Goal: Task Accomplishment & Management: Use online tool/utility

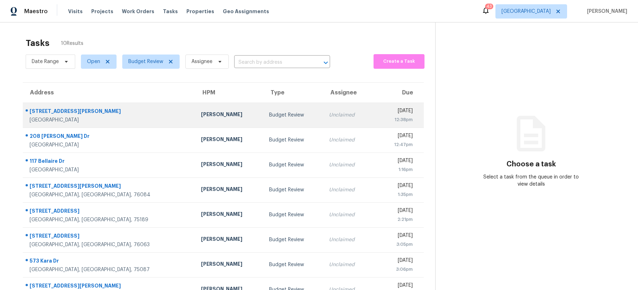
scroll to position [68, 0]
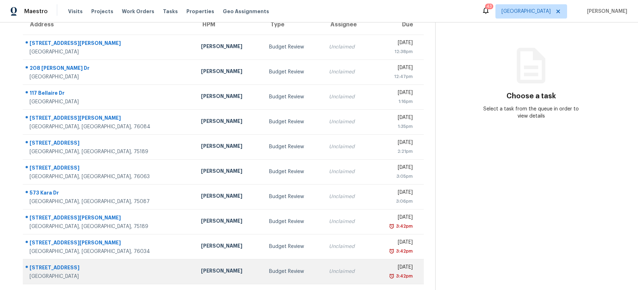
click at [269, 273] on div "Budget Review" at bounding box center [293, 271] width 48 height 7
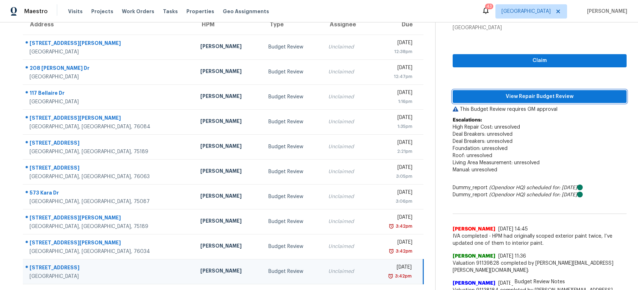
click at [504, 98] on span "View Repair Budget Review" at bounding box center [539, 96] width 162 height 9
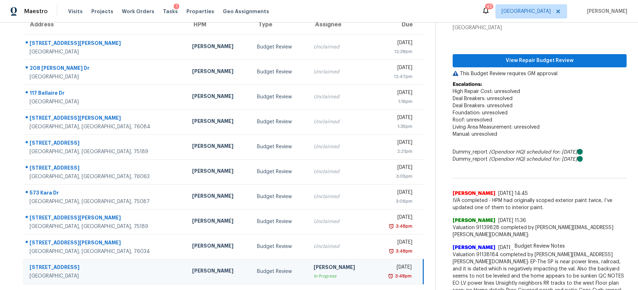
scroll to position [0, 0]
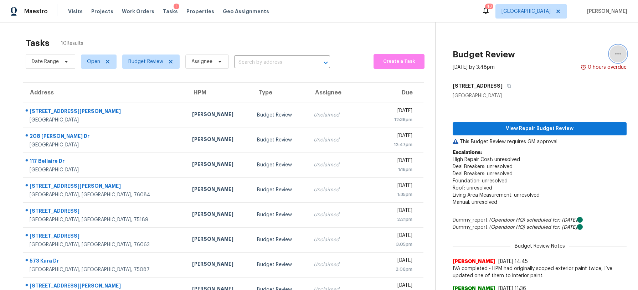
click at [617, 53] on icon "button" at bounding box center [617, 54] width 9 height 9
click at [571, 54] on div "Unclaim this task" at bounding box center [577, 55] width 56 height 7
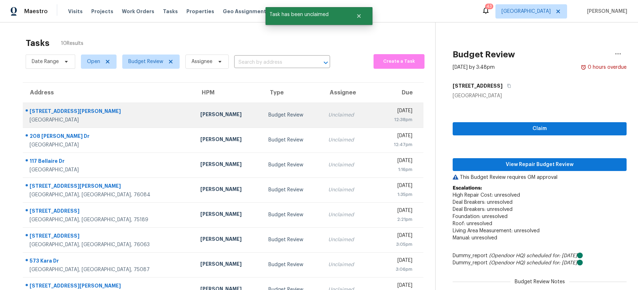
click at [200, 118] on div "[PERSON_NAME]" at bounding box center [228, 115] width 57 height 9
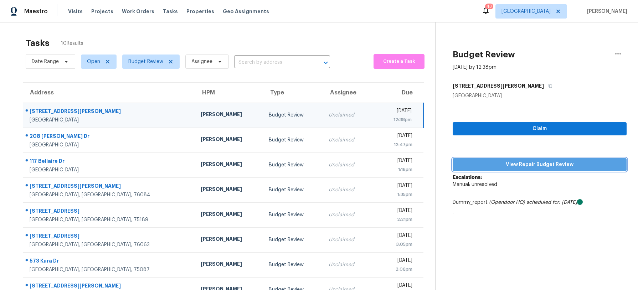
click at [544, 168] on span "View Repair Budget Review" at bounding box center [539, 164] width 162 height 9
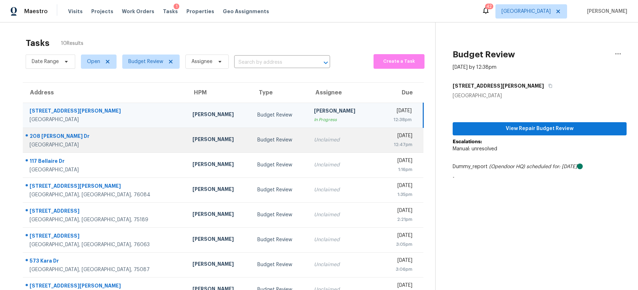
click at [308, 135] on td "Unclaimed" at bounding box center [340, 140] width 65 height 25
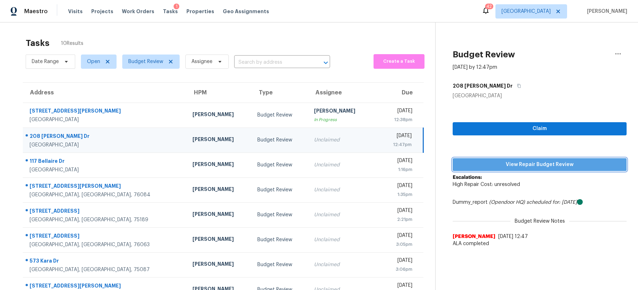
click at [522, 159] on button "View Repair Budget Review" at bounding box center [539, 164] width 174 height 13
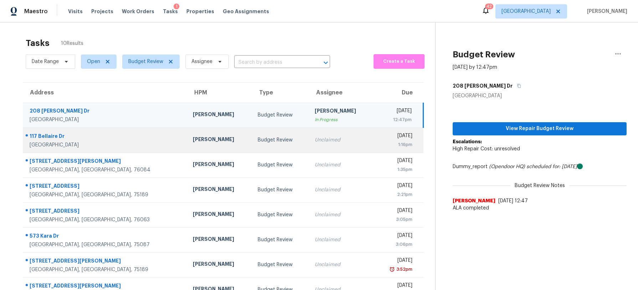
click at [309, 136] on td "Unclaimed" at bounding box center [341, 140] width 65 height 25
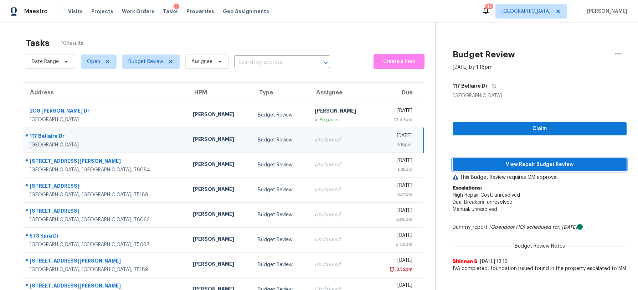
click at [517, 160] on span "View Repair Budget Review" at bounding box center [539, 164] width 162 height 9
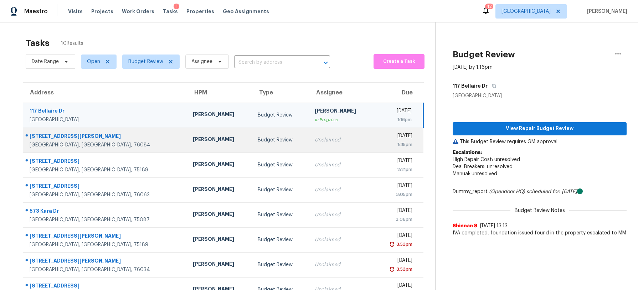
click at [252, 145] on td "Budget Review" at bounding box center [280, 140] width 57 height 25
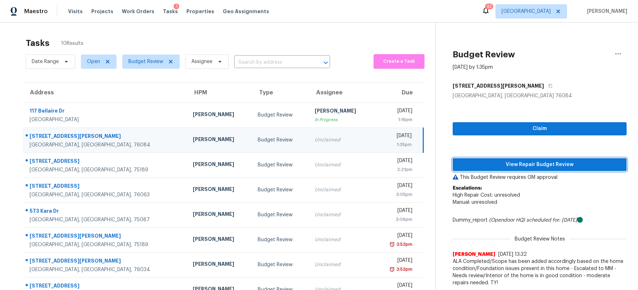
click at [522, 161] on span "View Repair Budget Review" at bounding box center [539, 164] width 162 height 9
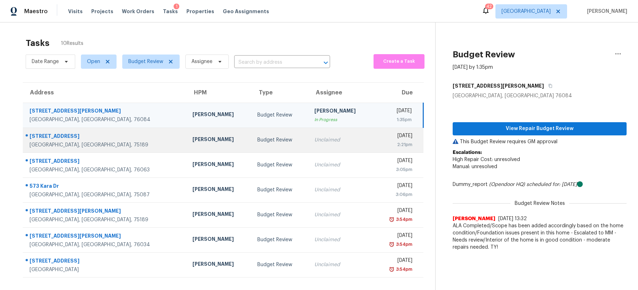
click at [314, 138] on div "Unclaimed" at bounding box center [340, 139] width 53 height 7
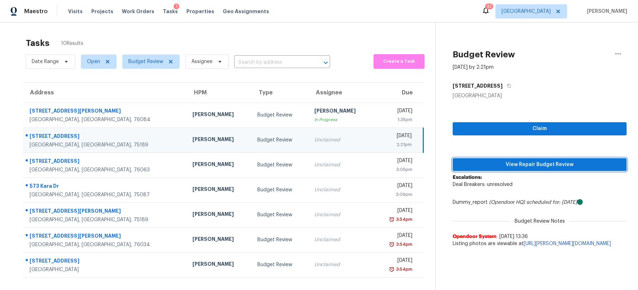
click at [510, 163] on span "View Repair Budget Review" at bounding box center [539, 164] width 162 height 9
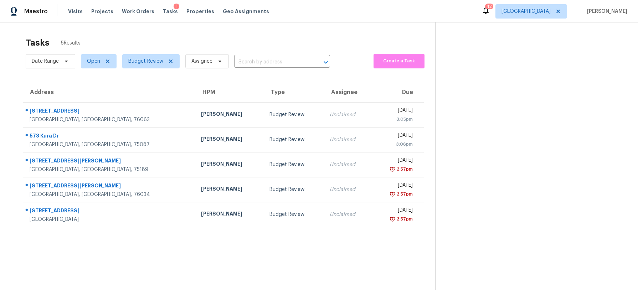
scroll to position [0, 0]
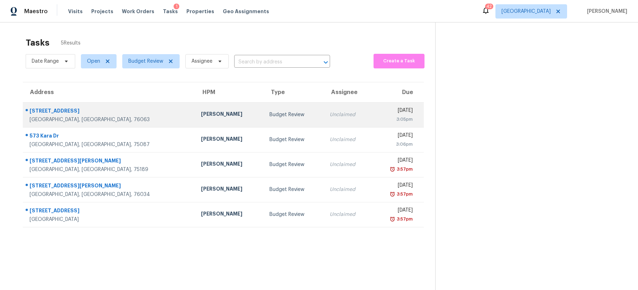
click at [264, 109] on td "Budget Review" at bounding box center [294, 114] width 60 height 25
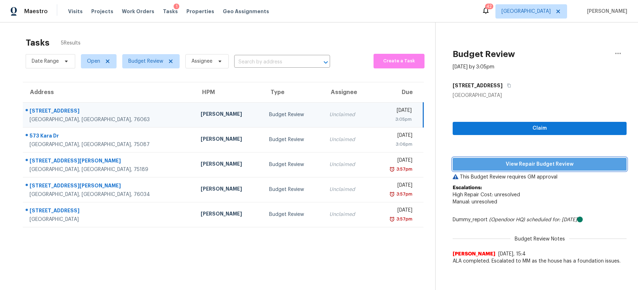
click at [533, 166] on span "View Repair Budget Review" at bounding box center [539, 164] width 162 height 9
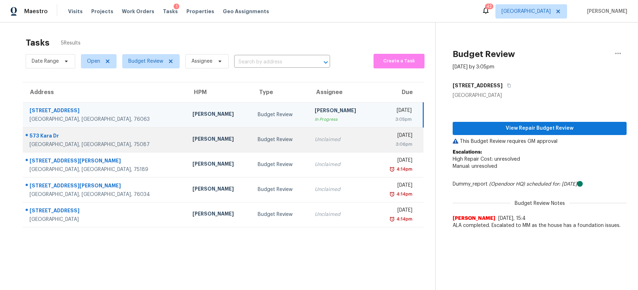
click at [258, 137] on div "Budget Review" at bounding box center [281, 139] width 46 height 7
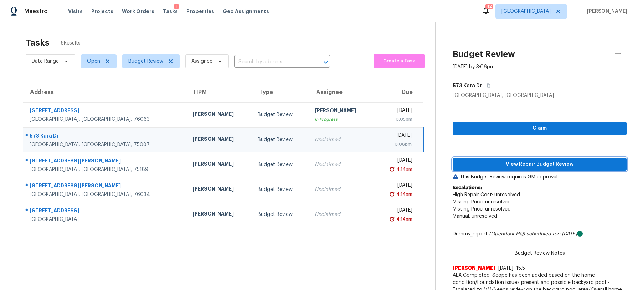
click at [491, 162] on span "View Repair Budget Review" at bounding box center [539, 164] width 162 height 9
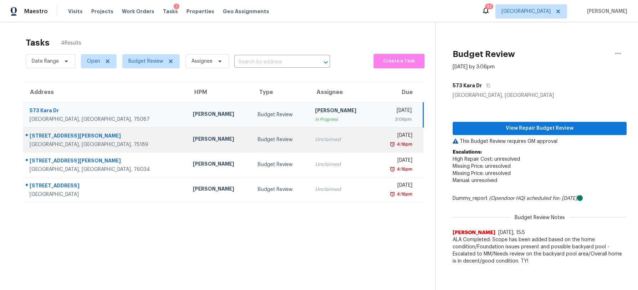
click at [258, 141] on div "Budget Review" at bounding box center [281, 139] width 46 height 7
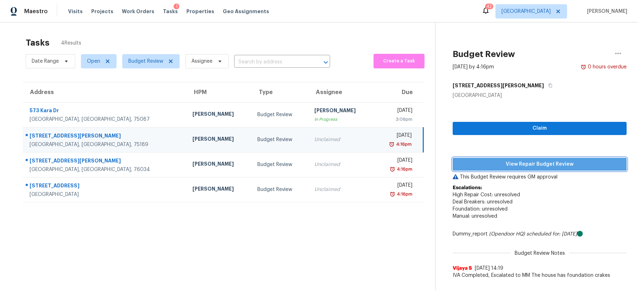
click at [507, 164] on span "View Repair Budget Review" at bounding box center [539, 164] width 162 height 9
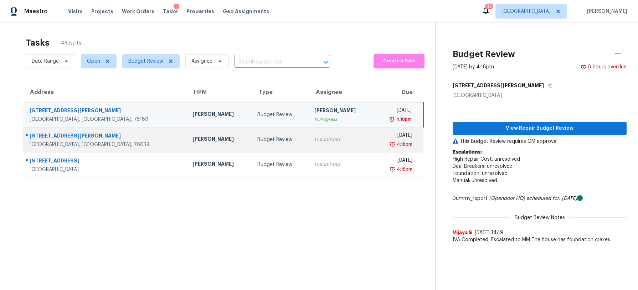
click at [257, 137] on div "Budget Review" at bounding box center [280, 139] width 46 height 7
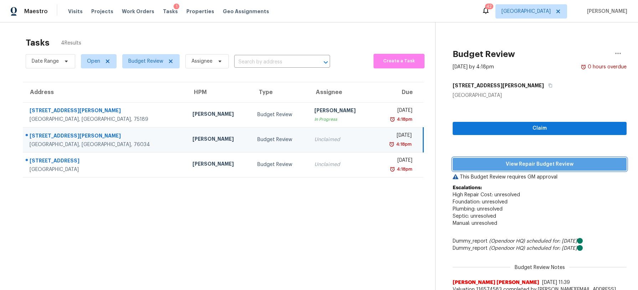
click at [497, 164] on span "View Repair Budget Review" at bounding box center [539, 164] width 162 height 9
